Goal: Information Seeking & Learning: Check status

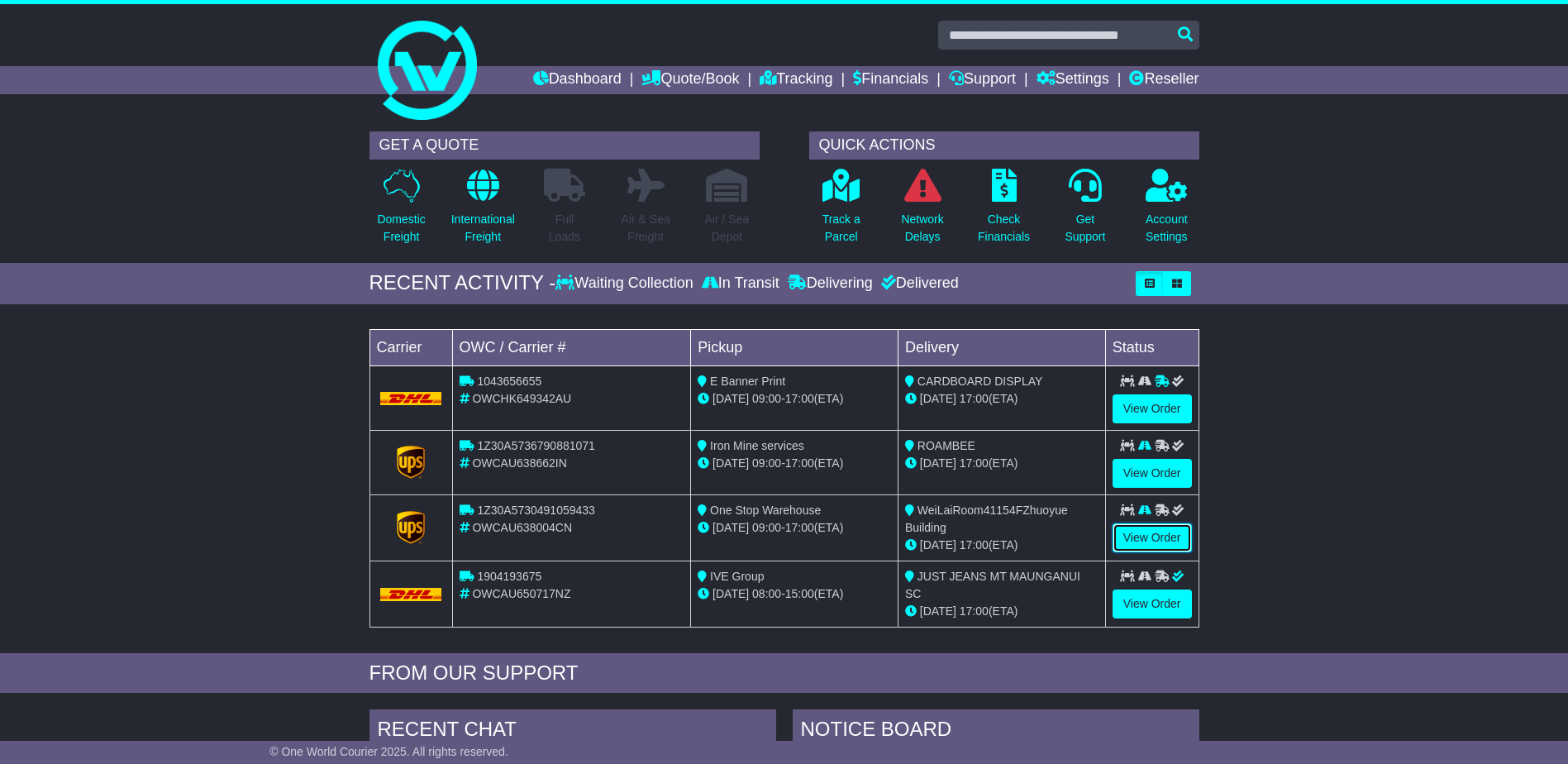
click at [1179, 538] on link "View Order" at bounding box center [1153, 537] width 80 height 28
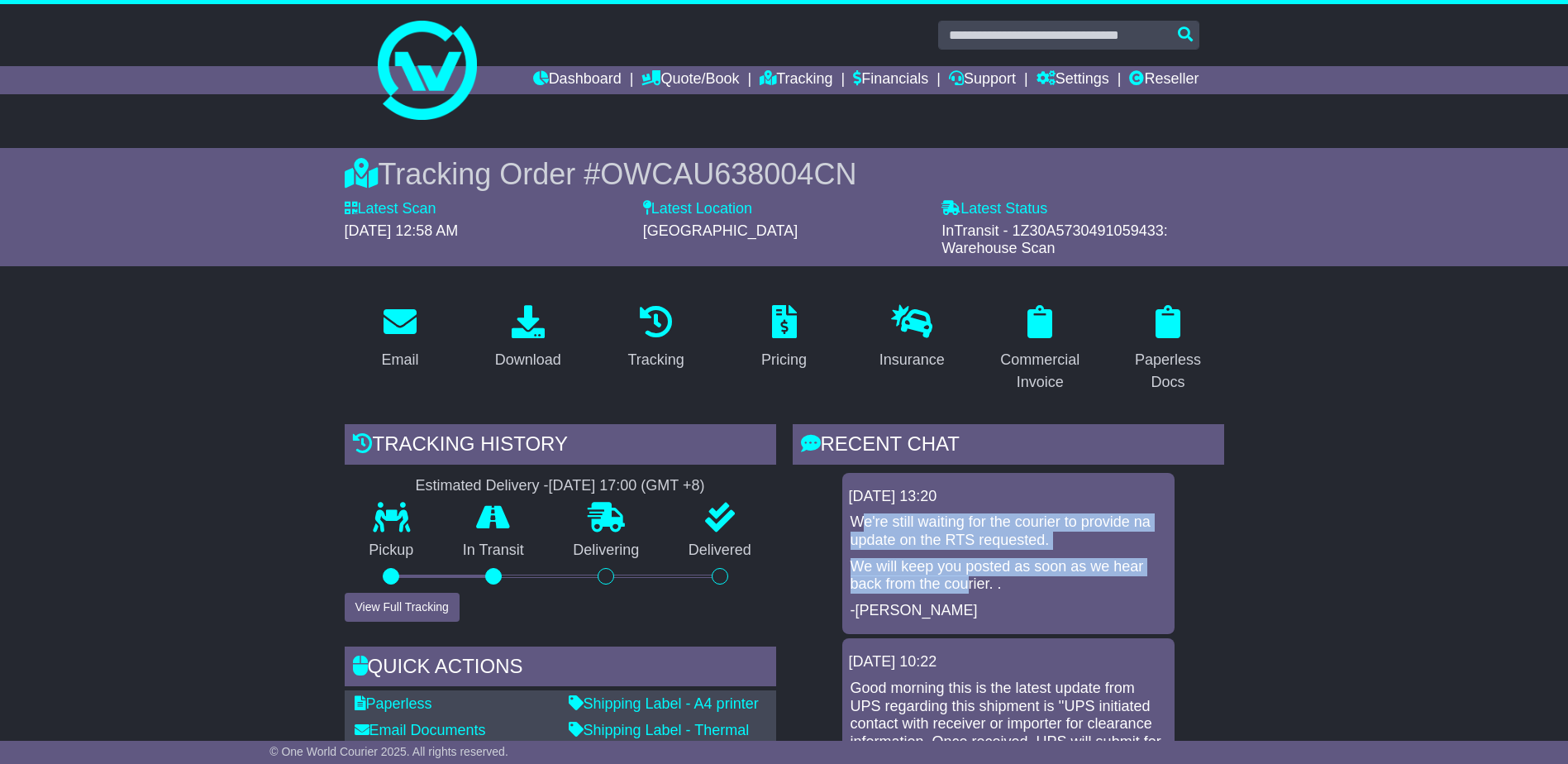
drag, startPoint x: 859, startPoint y: 516, endPoint x: 967, endPoint y: 587, distance: 129.2
click at [967, 587] on div "We're still waiting for the courier to provide na update on the RTS requested. …" at bounding box center [1008, 567] width 319 height 106
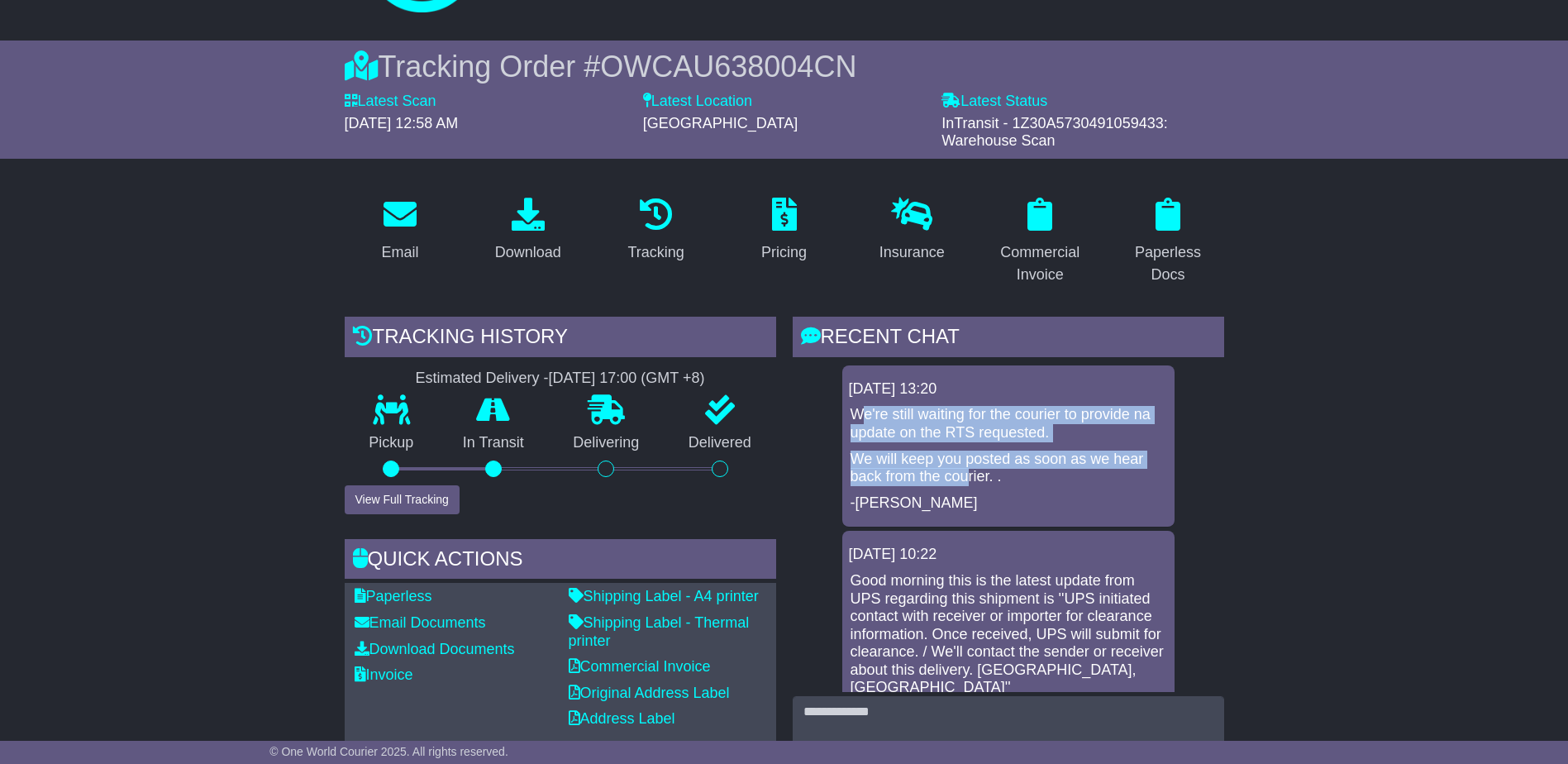
scroll to position [248, 0]
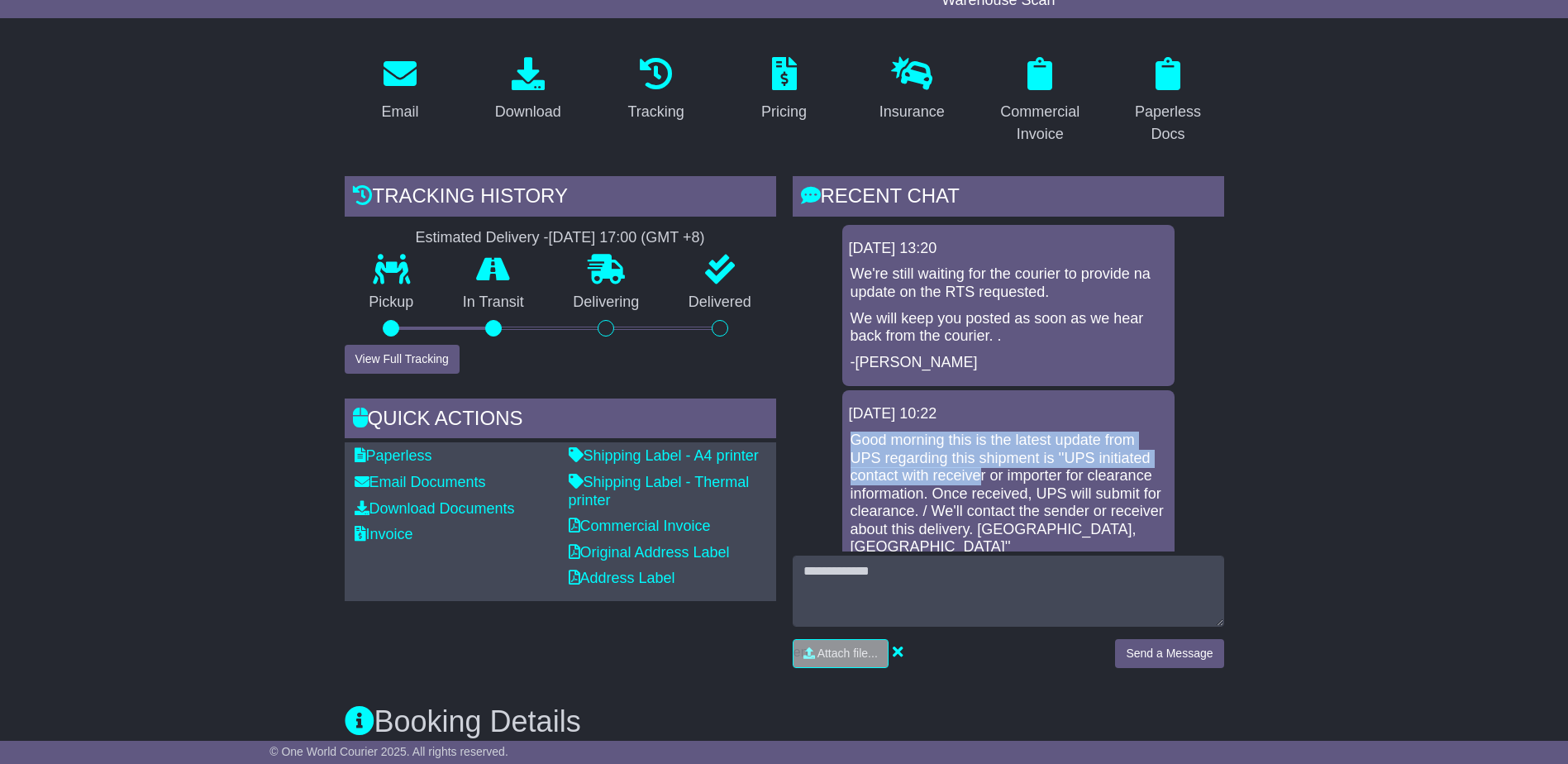
drag, startPoint x: 844, startPoint y: 431, endPoint x: 978, endPoint y: 472, distance: 140.1
click at [978, 472] on div "[DATE] 10:22 Good morning this is the latest update from UPS regarding this shi…" at bounding box center [1008, 507] width 332 height 233
drag, startPoint x: 980, startPoint y: 473, endPoint x: 1024, endPoint y: 495, distance: 49.2
click at [1039, 497] on p "Good morning this is the latest update from UPS regarding this shipment is ''UP…" at bounding box center [1007, 494] width 316 height 125
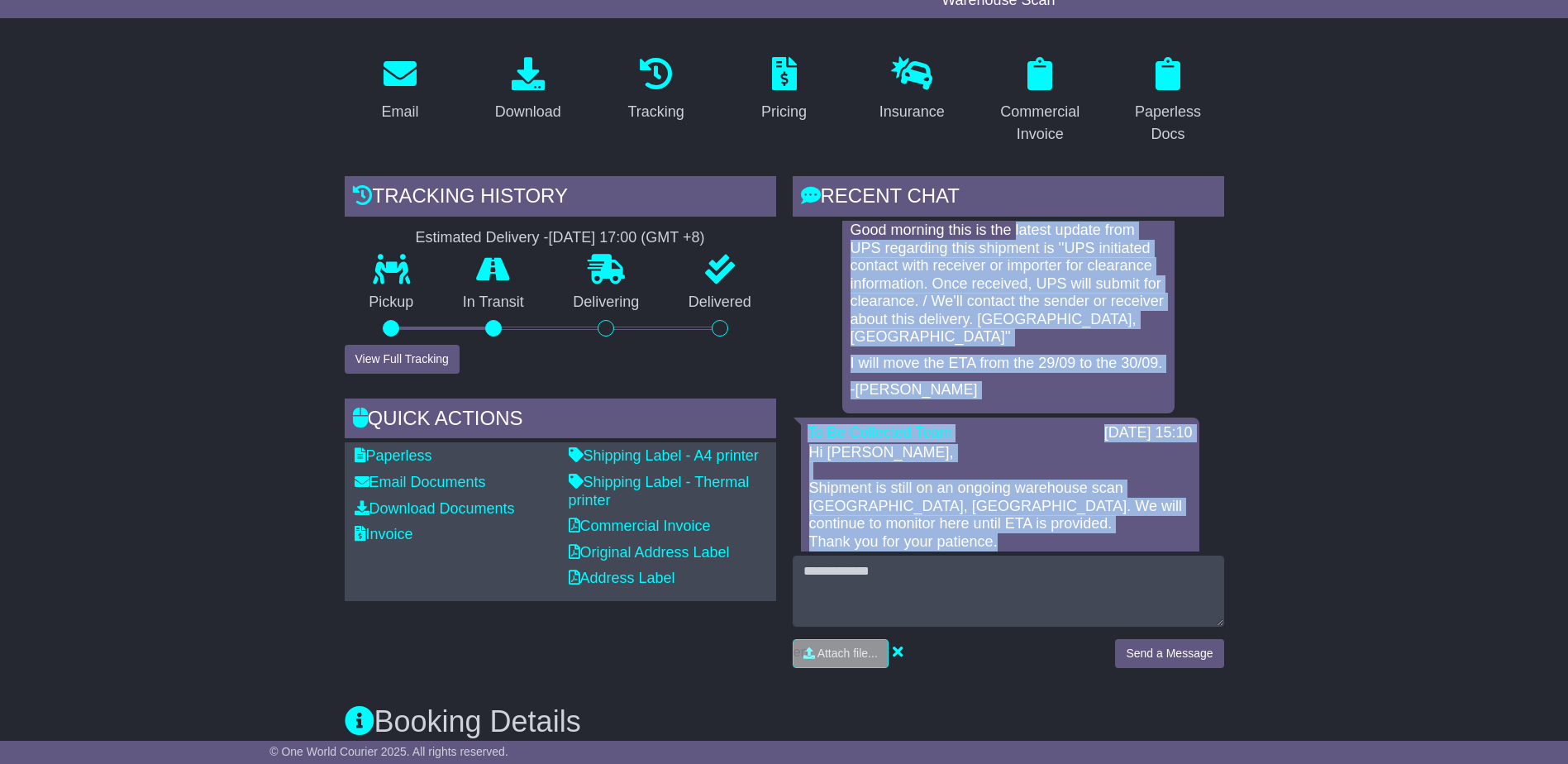
scroll to position [217, 0]
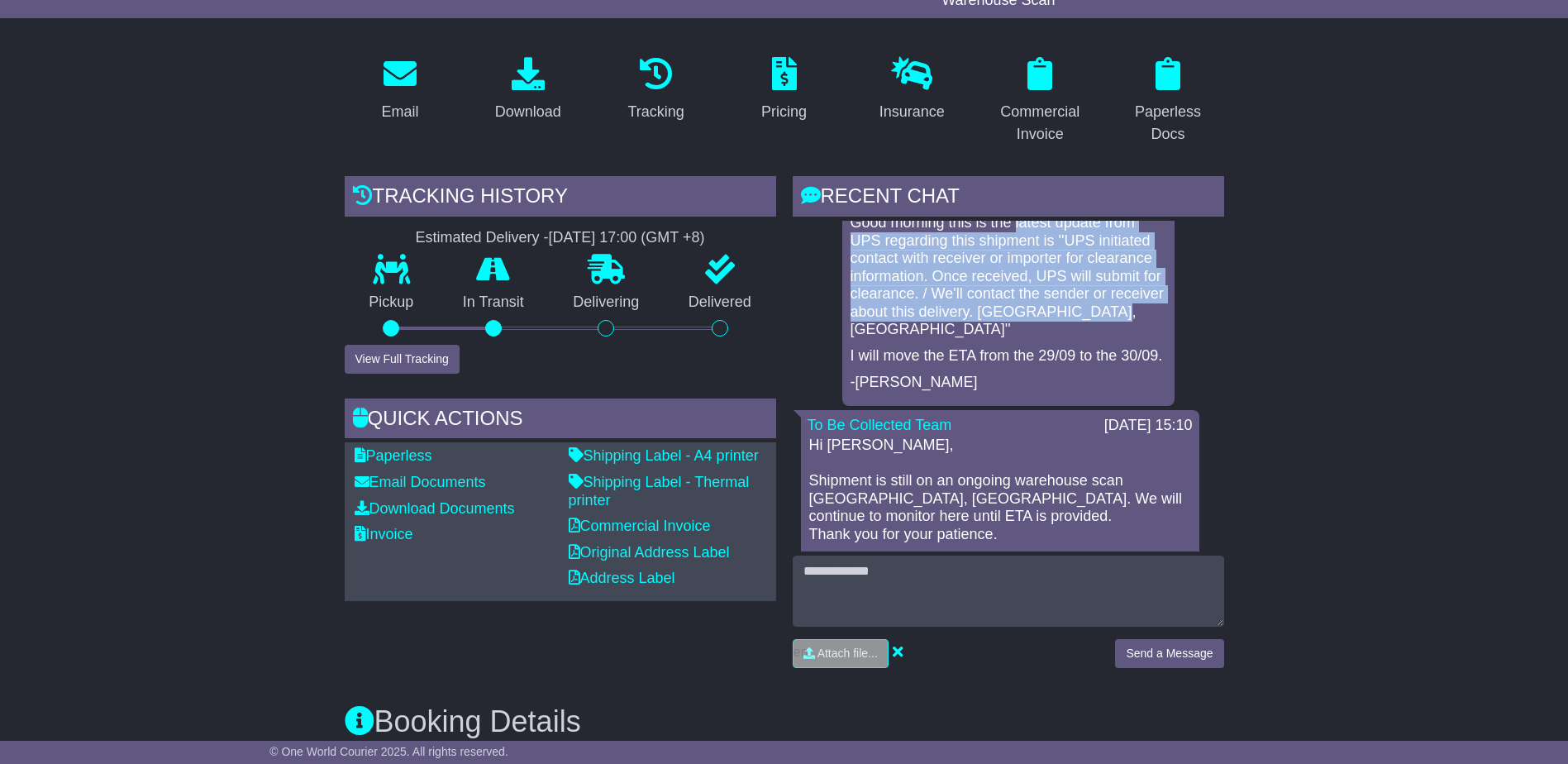
drag, startPoint x: 1017, startPoint y: 438, endPoint x: 1145, endPoint y: 308, distance: 182.4
click at [1145, 308] on p "Good morning this is the latest update from UPS regarding this shipment is ''UP…" at bounding box center [1007, 277] width 316 height 125
copy p "latest update from UPS regarding this shipment is ''UPS initiated contact with …"
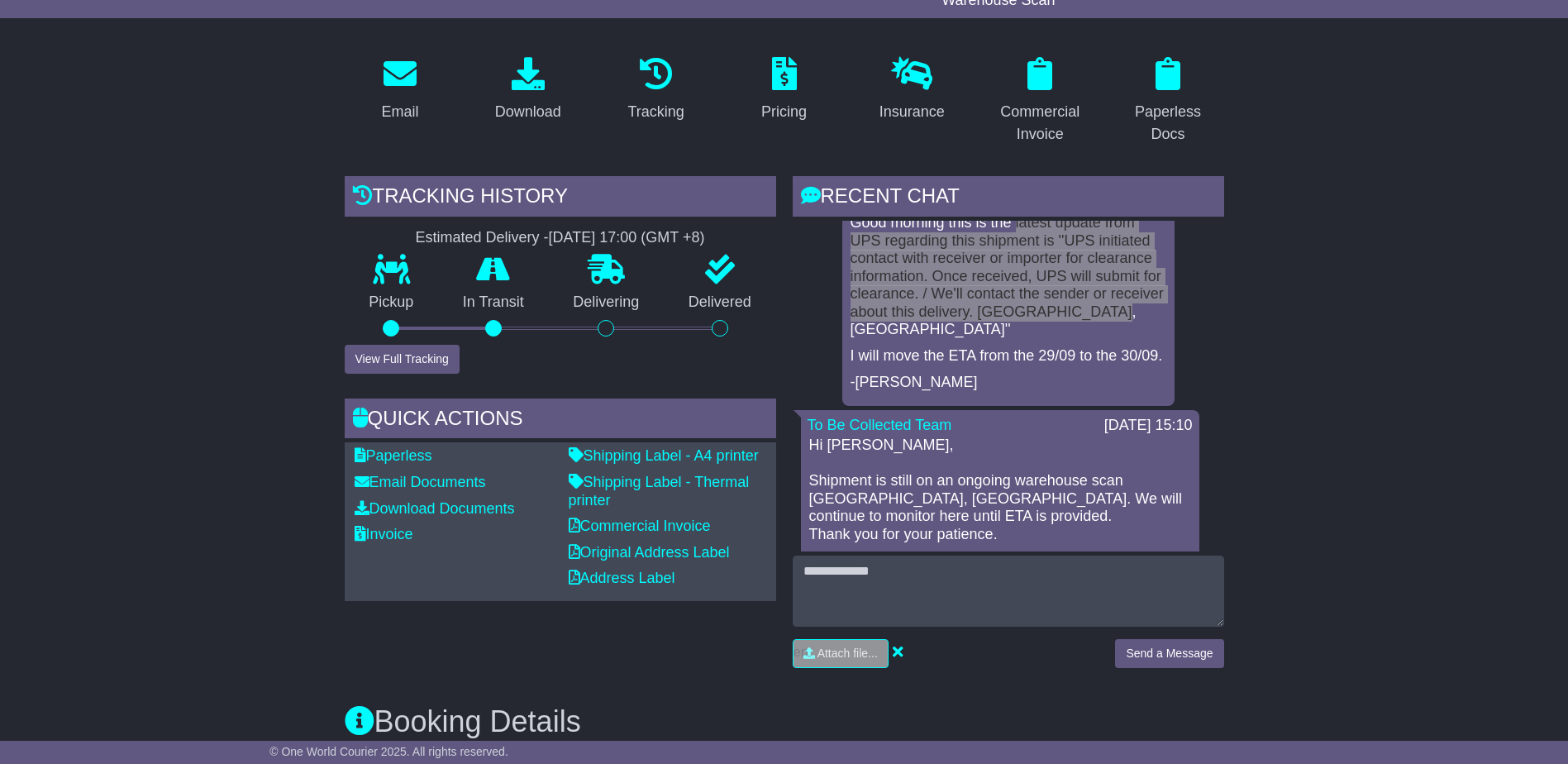
scroll to position [0, 0]
